Goal: Task Accomplishment & Management: Manage account settings

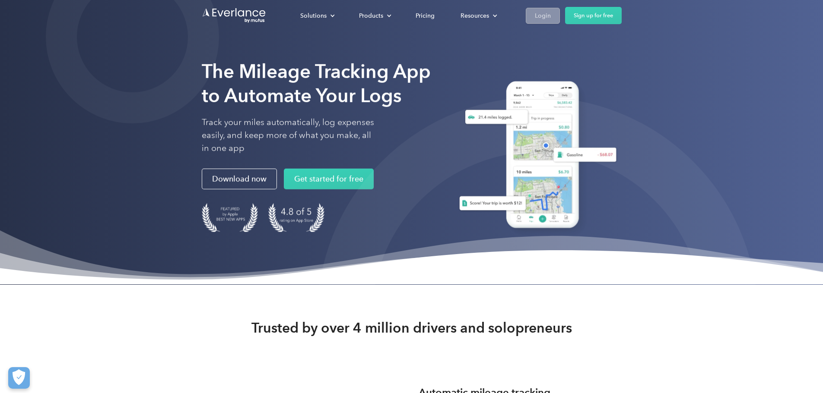
click at [551, 15] on div "Login" at bounding box center [543, 15] width 16 height 11
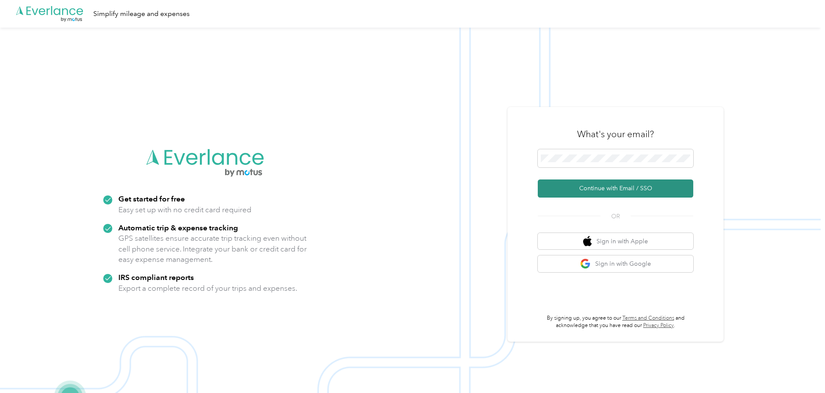
click at [616, 193] on button "Continue with Email / SSO" at bounding box center [615, 189] width 155 height 18
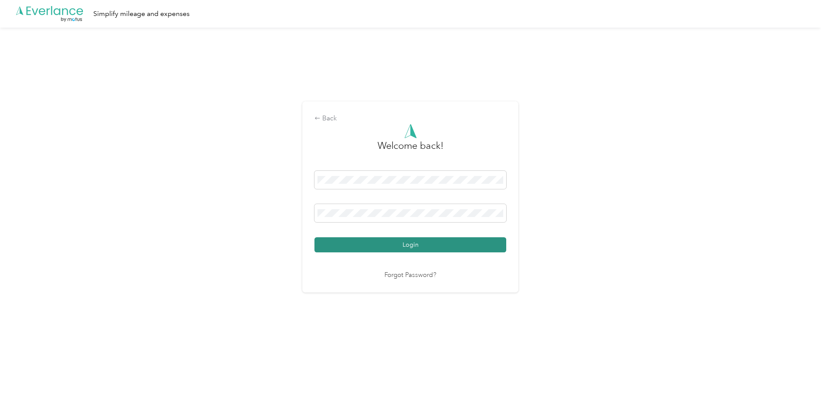
click at [409, 244] on button "Login" at bounding box center [410, 244] width 192 height 15
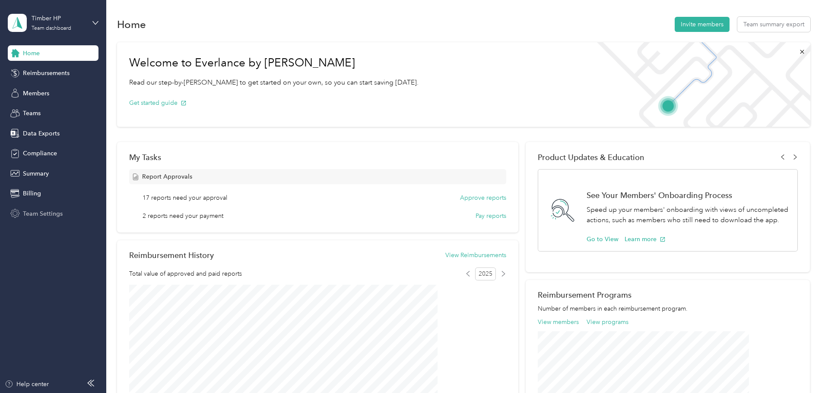
click at [43, 213] on span "Team Settings" at bounding box center [43, 213] width 40 height 9
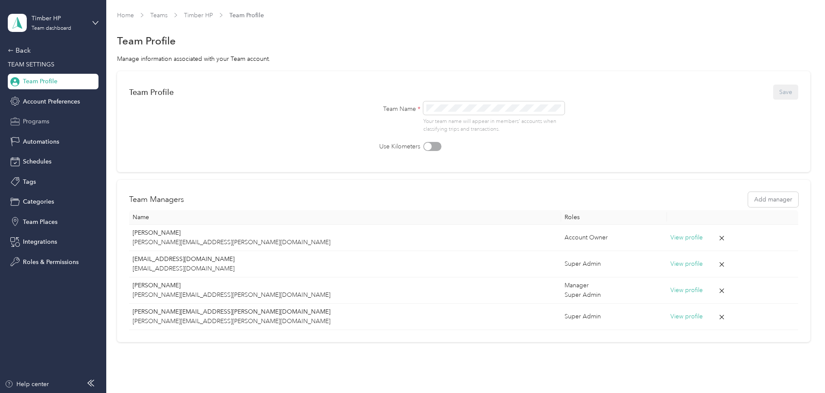
click at [37, 126] on span "Programs" at bounding box center [36, 121] width 26 height 9
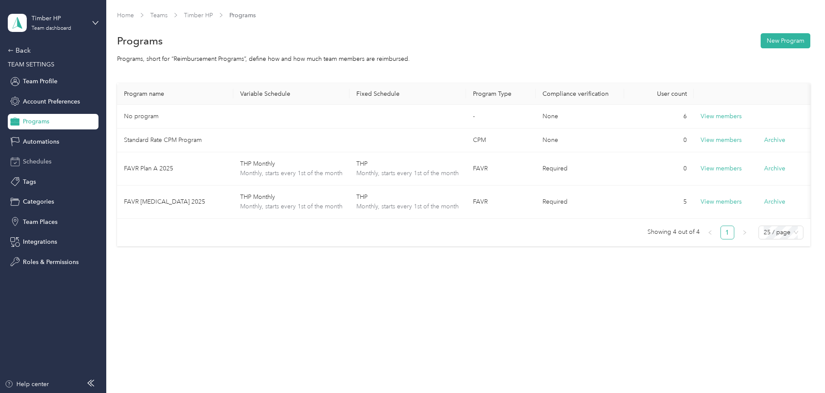
click at [38, 161] on span "Schedules" at bounding box center [37, 161] width 28 height 9
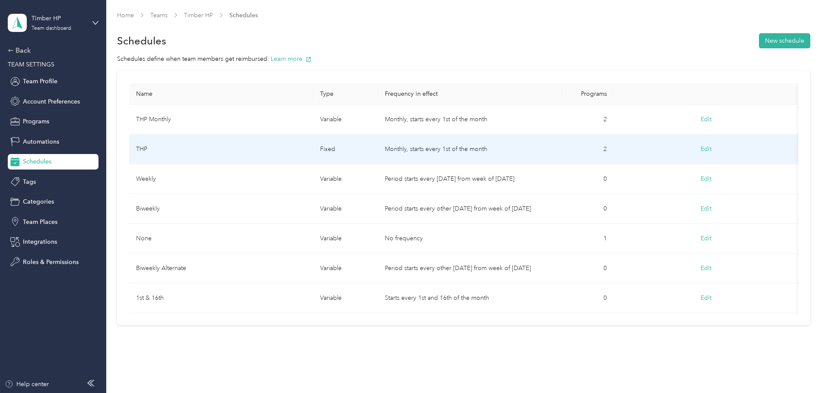
click at [283, 144] on td "THP" at bounding box center [221, 150] width 184 height 30
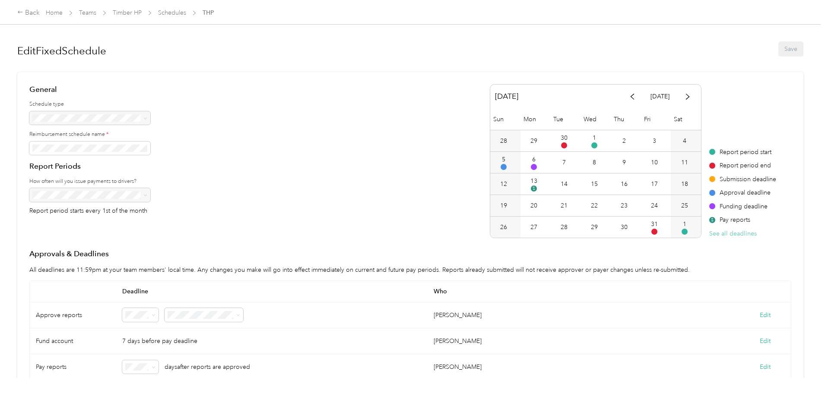
click at [709, 235] on button "See all deadlines" at bounding box center [732, 233] width 47 height 9
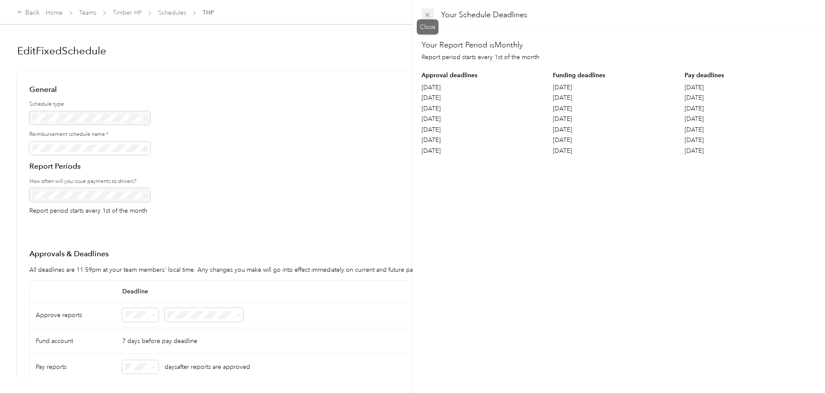
click at [427, 14] on icon at bounding box center [427, 15] width 4 height 4
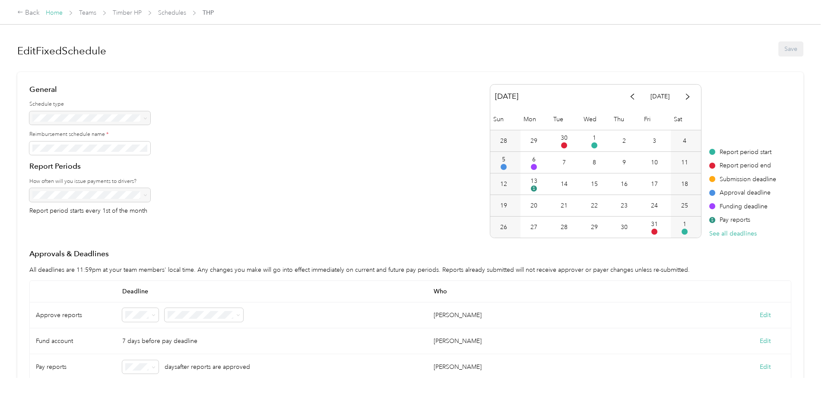
click at [63, 11] on link "Home" at bounding box center [54, 12] width 17 height 7
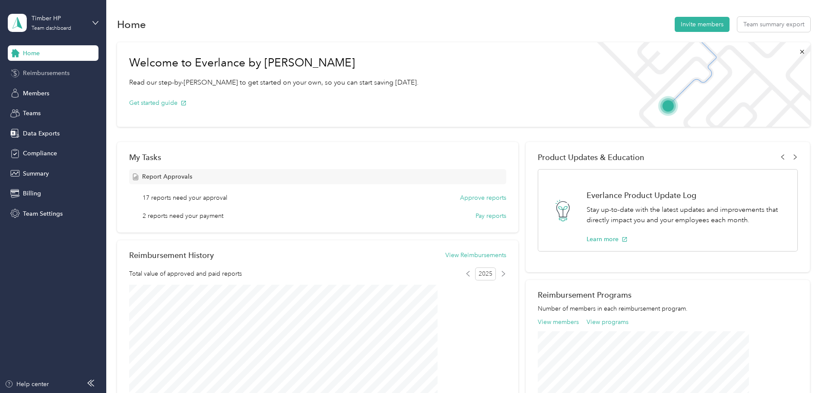
click at [41, 73] on span "Reimbursements" at bounding box center [46, 73] width 47 height 9
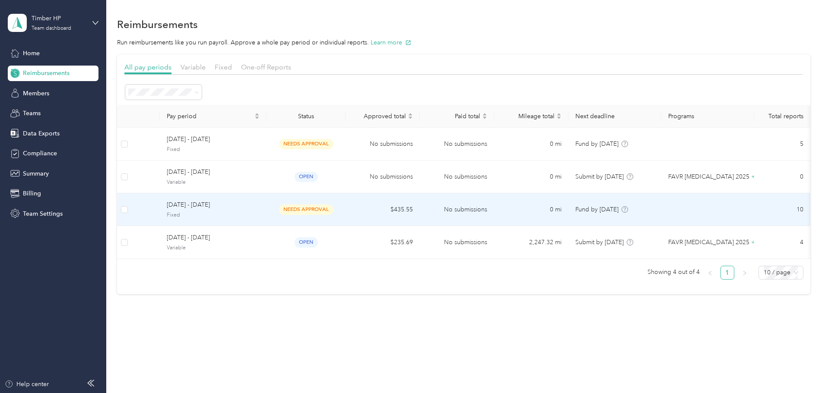
click at [240, 204] on span "[DATE] - [DATE]" at bounding box center [213, 204] width 93 height 9
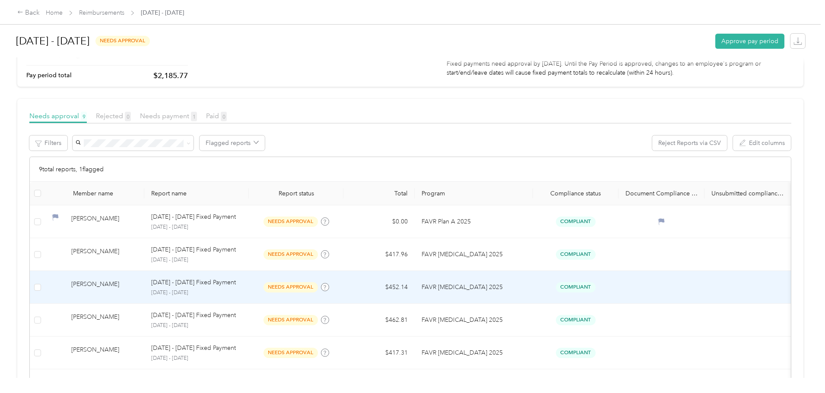
scroll to position [130, 0]
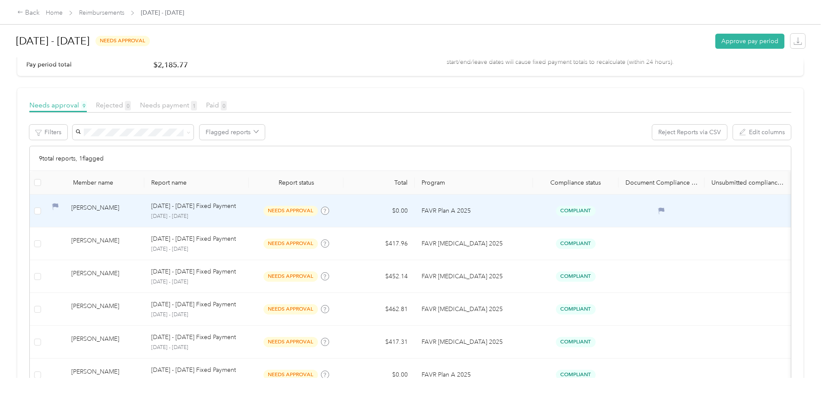
click at [236, 211] on p "[DATE] - [DATE] Fixed Payment" at bounding box center [193, 206] width 85 height 9
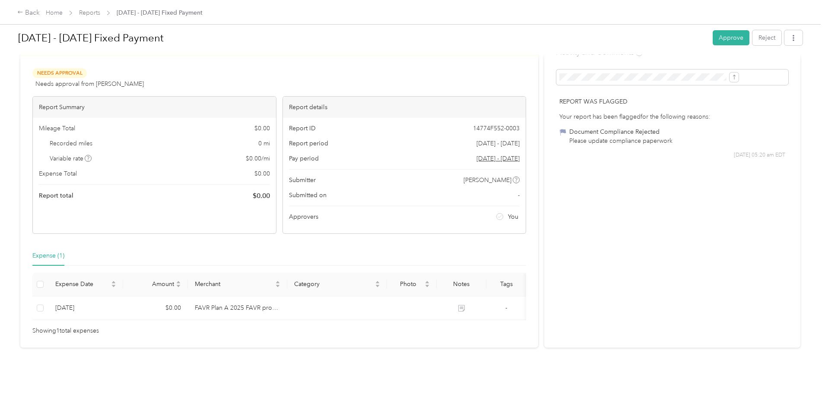
scroll to position [44, 0]
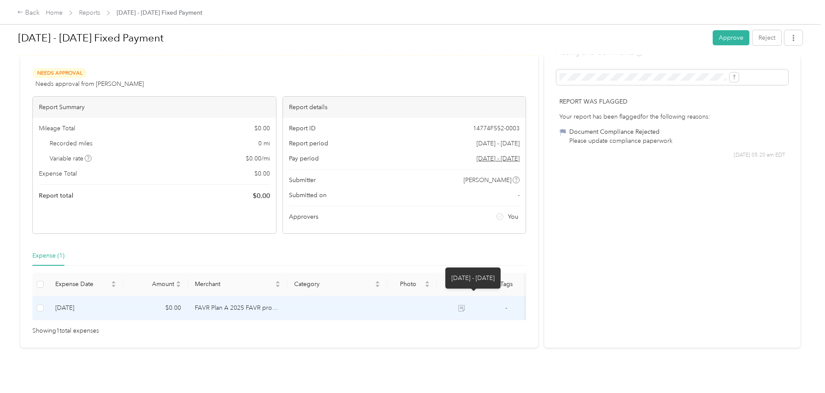
click at [465, 307] on icon at bounding box center [462, 309] width 5 height 4
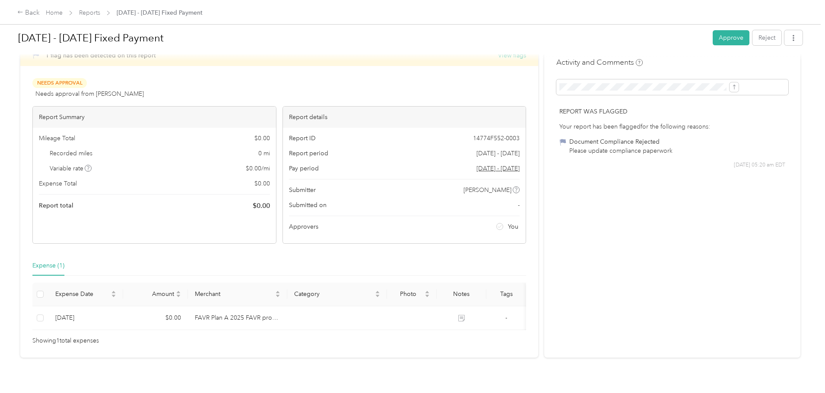
scroll to position [0, 0]
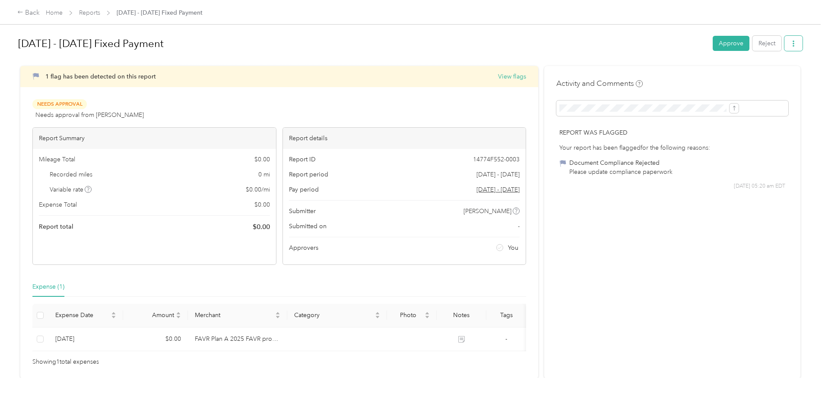
click at [790, 46] on icon "button" at bounding box center [793, 44] width 6 height 6
click at [790, 61] on div "Back Home Reports [DATE] - [DATE] Fixed Payment [DATE] - [DATE] Fixed Payment A…" at bounding box center [410, 196] width 820 height 393
click at [63, 12] on link "Home" at bounding box center [54, 12] width 17 height 7
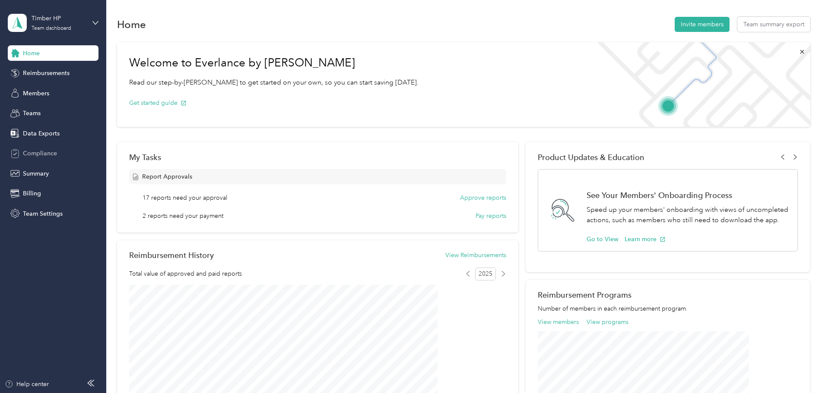
click at [39, 152] on span "Compliance" at bounding box center [40, 153] width 34 height 9
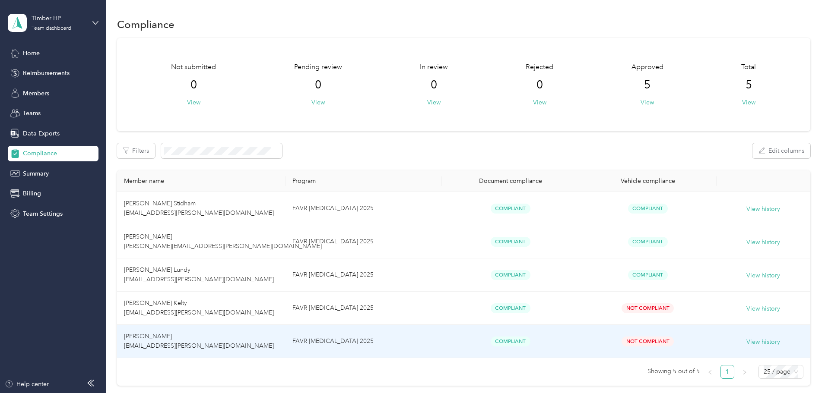
click at [211, 343] on span "[PERSON_NAME] [EMAIL_ADDRESS][PERSON_NAME][DOMAIN_NAME]" at bounding box center [199, 341] width 150 height 17
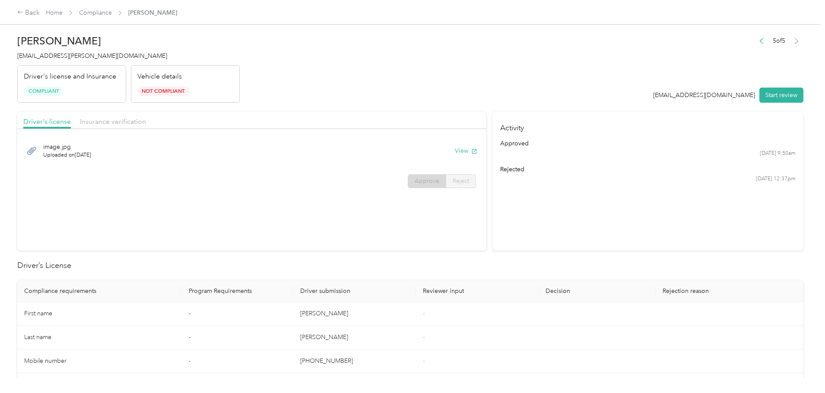
click at [182, 81] on p "Vehicle details" at bounding box center [159, 77] width 44 height 10
click at [759, 92] on button "Start review" at bounding box center [781, 95] width 44 height 15
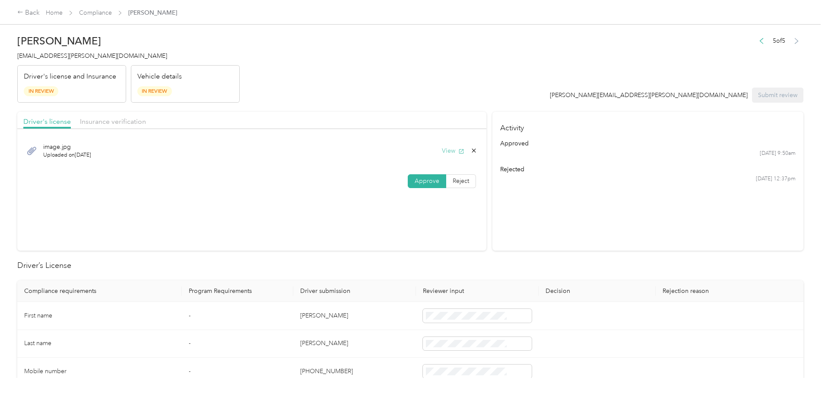
click at [458, 152] on icon "button" at bounding box center [461, 152] width 6 height 6
click at [415, 182] on span "Approve" at bounding box center [427, 180] width 25 height 7
click at [415, 180] on span "Approve" at bounding box center [427, 180] width 25 height 7
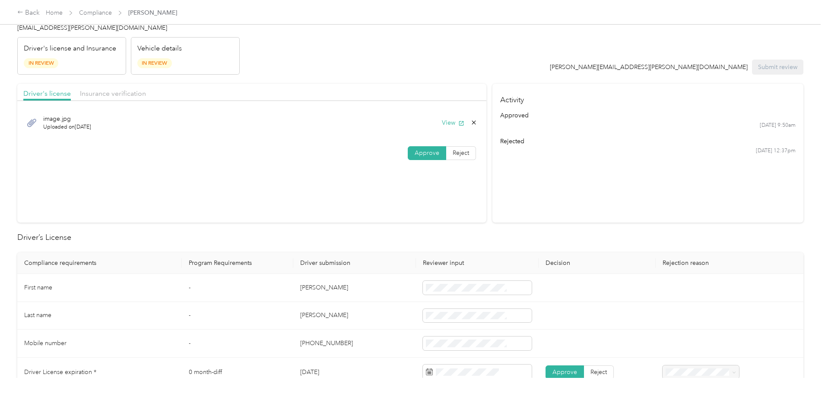
scroll to position [86, 0]
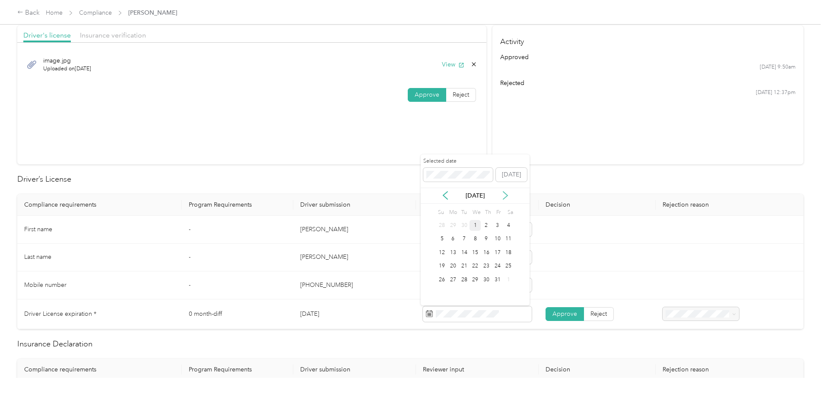
click at [505, 193] on icon at bounding box center [505, 196] width 4 height 8
click at [504, 193] on icon at bounding box center [505, 196] width 4 height 8
click at [474, 238] on div "7" at bounding box center [474, 239] width 11 height 11
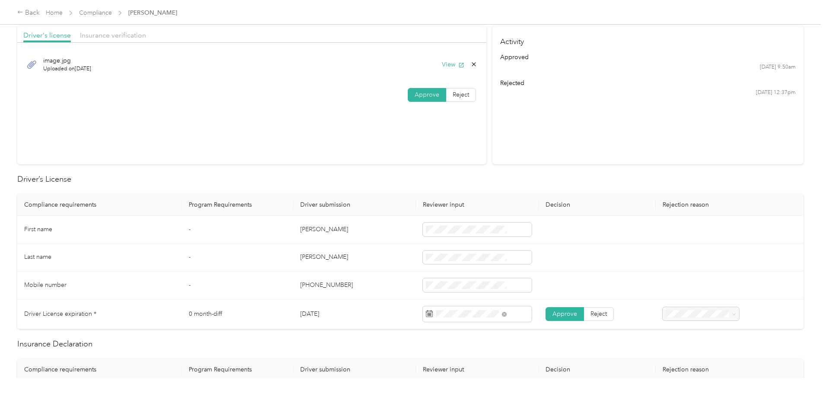
click at [552, 315] on span "Approve" at bounding box center [564, 313] width 25 height 7
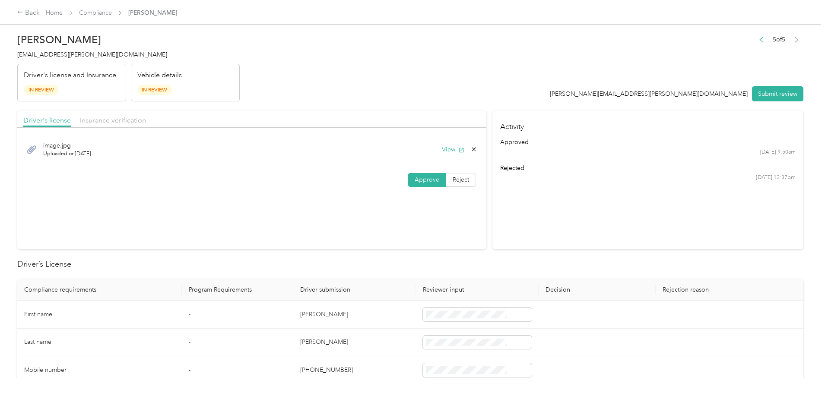
scroll to position [0, 0]
click at [146, 121] on span "Insurance verification" at bounding box center [113, 121] width 66 height 8
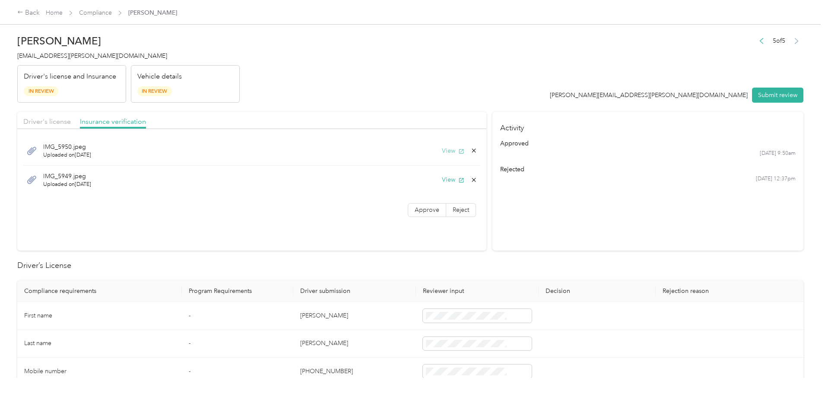
click at [442, 151] on button "View" at bounding box center [453, 150] width 22 height 9
click at [442, 179] on button "View" at bounding box center [453, 179] width 22 height 9
click at [415, 210] on span "Approve" at bounding box center [427, 209] width 25 height 7
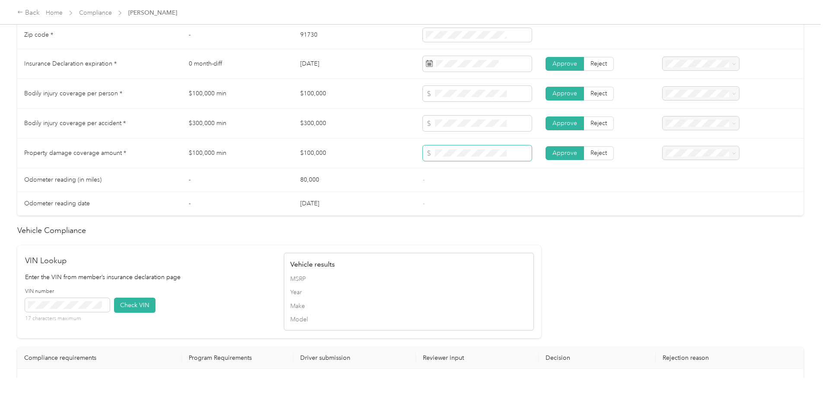
scroll to position [475, 0]
click at [155, 304] on button "Check VIN" at bounding box center [134, 304] width 41 height 15
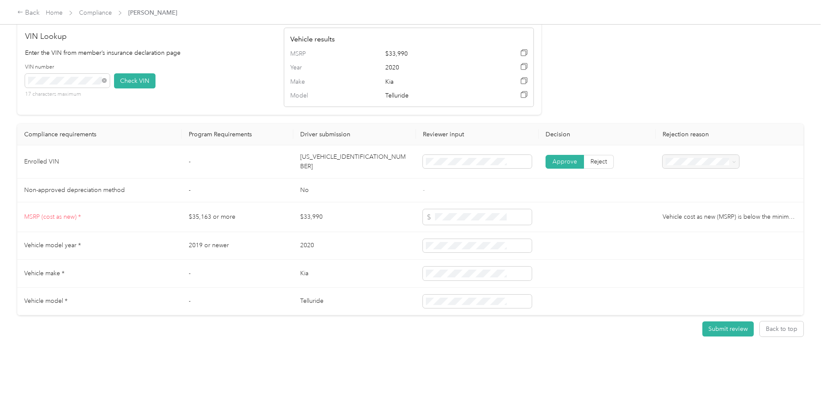
scroll to position [701, 0]
click at [702, 324] on button "Submit review" at bounding box center [727, 328] width 51 height 15
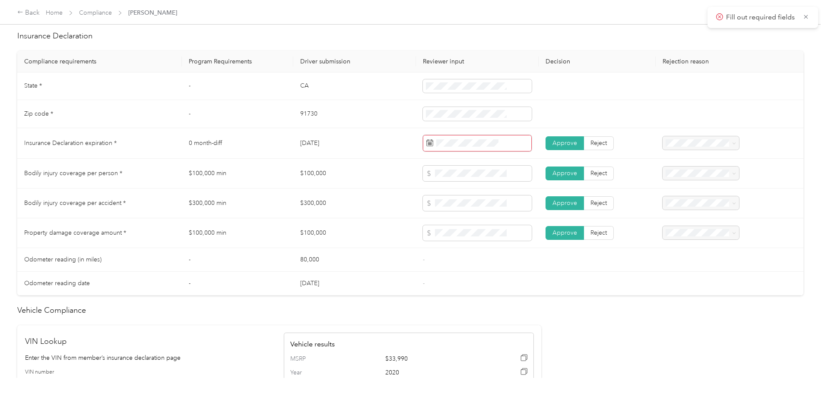
scroll to position [357, 0]
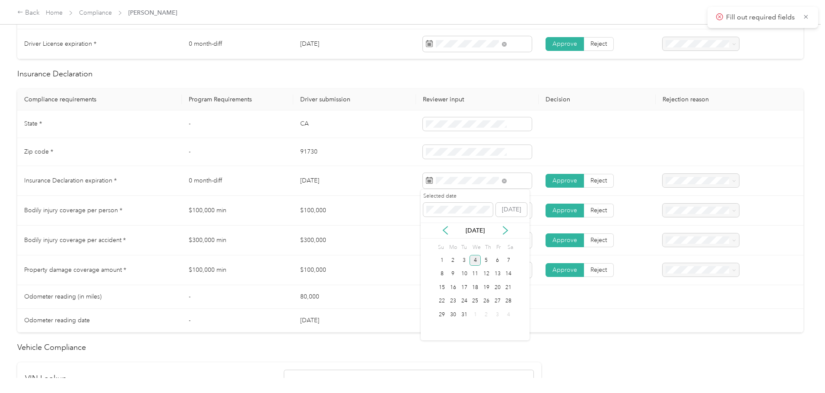
click at [476, 257] on div "4" at bounding box center [474, 260] width 11 height 11
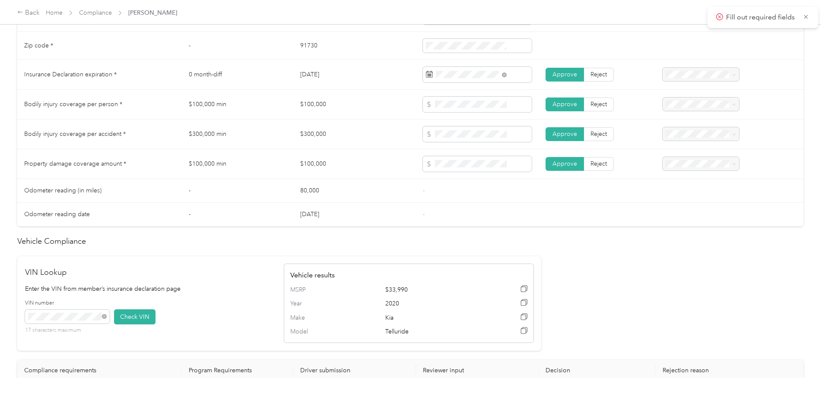
scroll to position [701, 0]
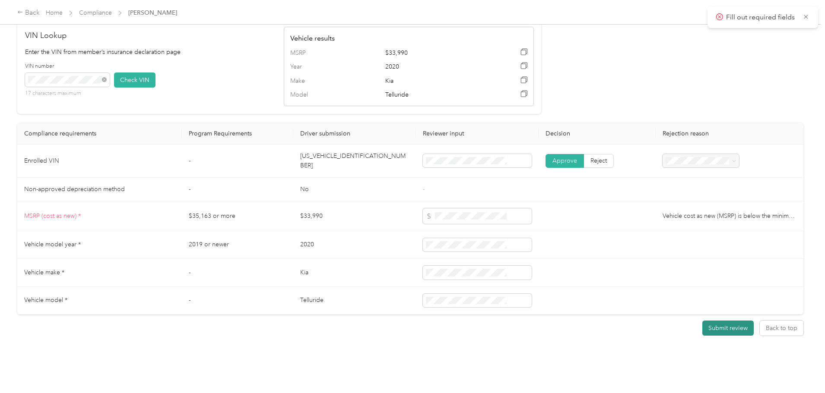
click at [702, 323] on button "Submit review" at bounding box center [727, 328] width 51 height 15
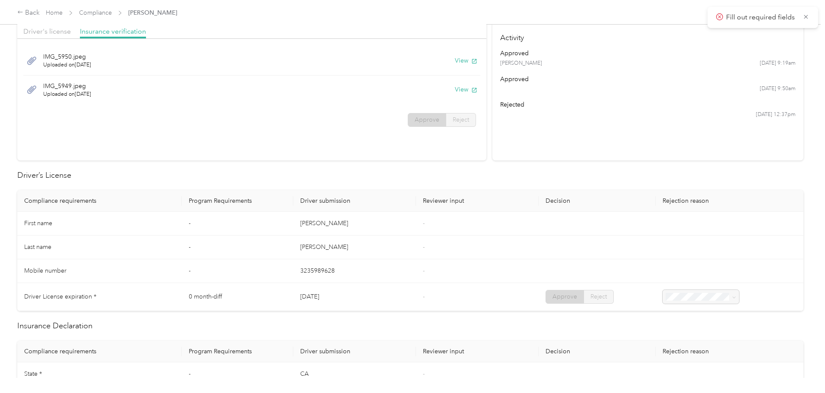
scroll to position [0, 0]
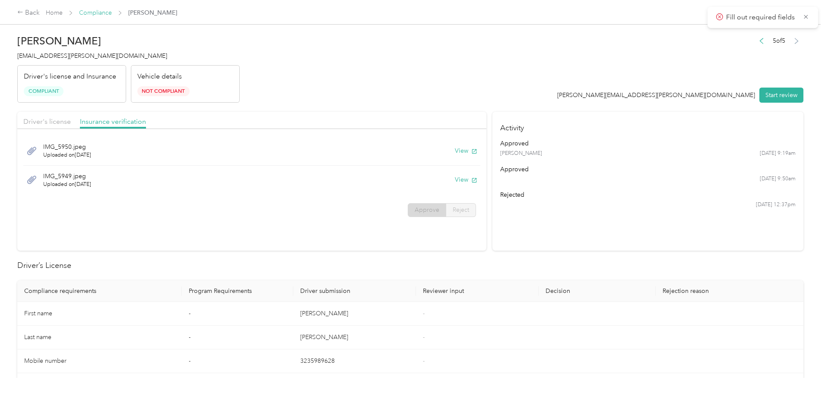
click at [112, 15] on link "Compliance" at bounding box center [95, 12] width 33 height 7
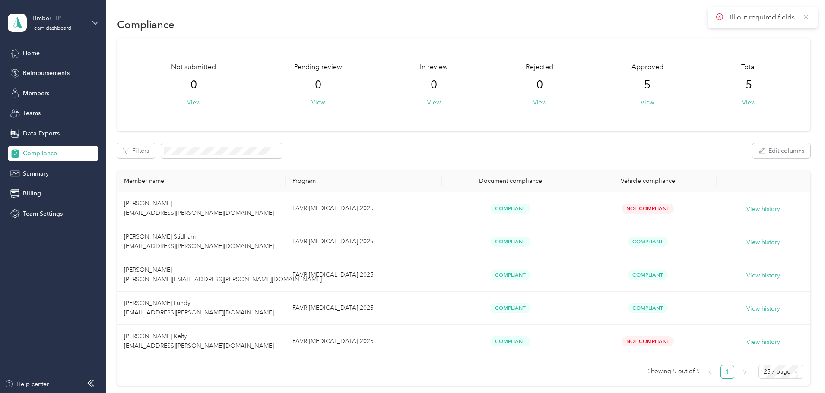
click at [805, 16] on icon at bounding box center [805, 17] width 7 height 8
click at [39, 72] on span "Reimbursements" at bounding box center [46, 73] width 47 height 9
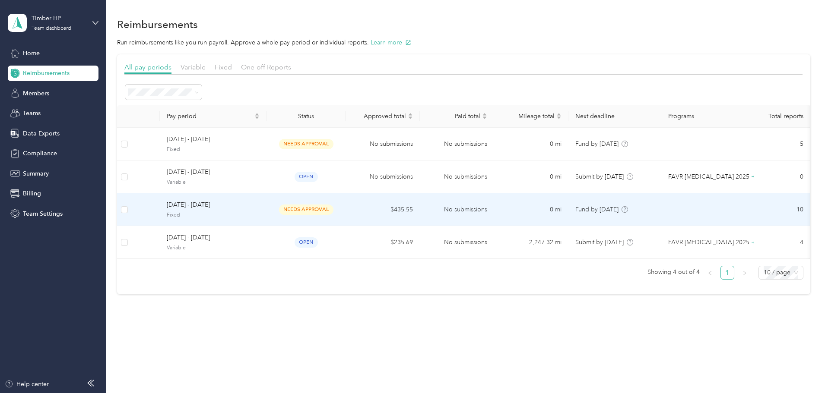
click at [260, 202] on span "[DATE] - [DATE]" at bounding box center [213, 204] width 93 height 9
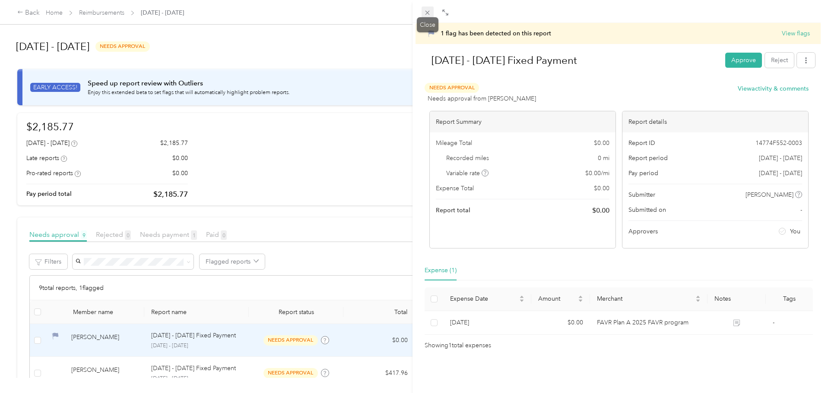
click at [428, 12] on icon at bounding box center [427, 12] width 7 height 7
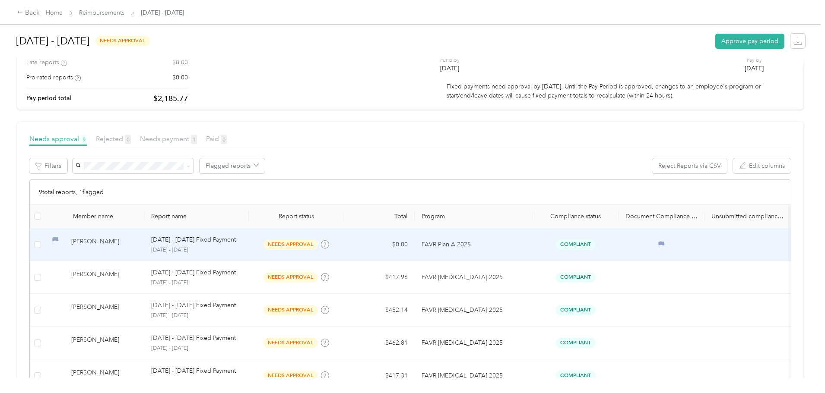
scroll to position [130, 0]
